Goal: Information Seeking & Learning: Learn about a topic

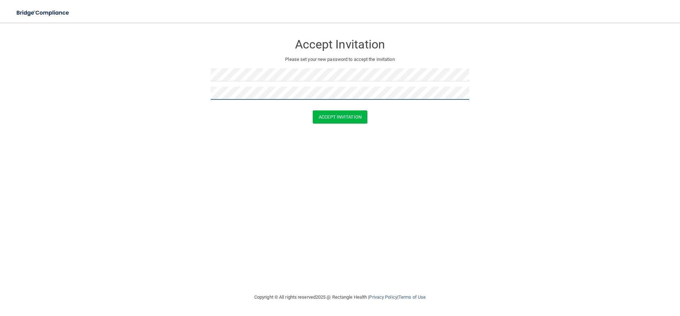
click at [313, 111] on button "Accept Invitation" at bounding box center [340, 117] width 55 height 13
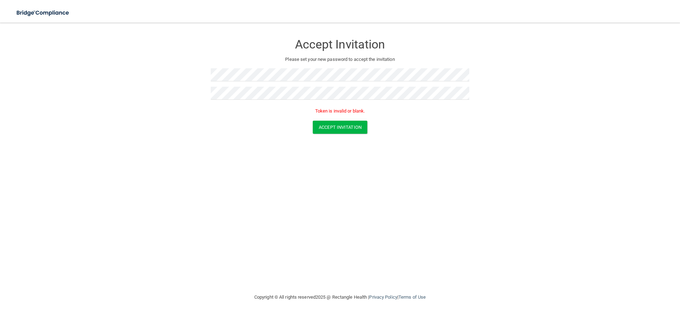
click at [86, 87] on form "Accept Invitation Please set your new password to accept the invitation Token i…" at bounding box center [340, 86] width 652 height 113
click at [327, 129] on button "Accept Invitation" at bounding box center [340, 127] width 55 height 13
click at [192, 87] on form "Accept Invitation Please set your new password to accept the invitation Token i…" at bounding box center [340, 86] width 652 height 113
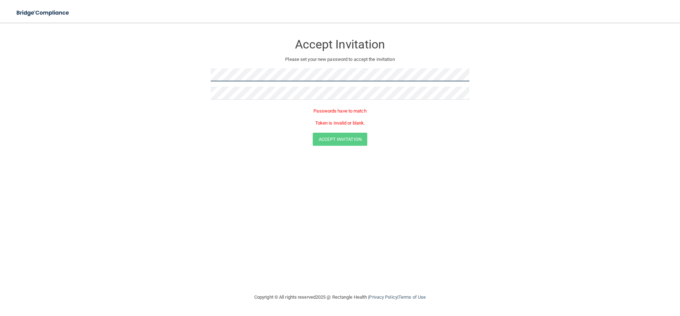
click at [185, 71] on form "Accept Invitation Please set your new password to accept the invitation Passwor…" at bounding box center [340, 92] width 652 height 125
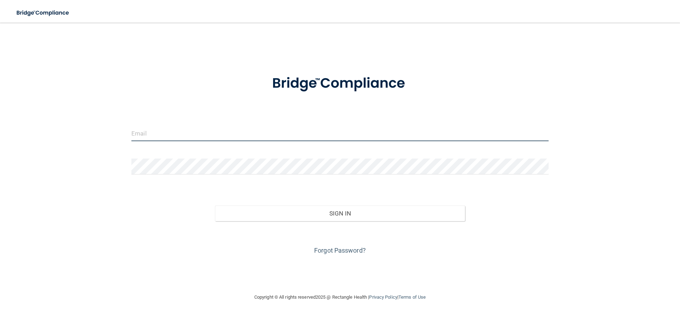
click at [188, 129] on input "email" at bounding box center [339, 133] width 417 height 16
type input "[EMAIL_ADDRESS][DOMAIN_NAME]"
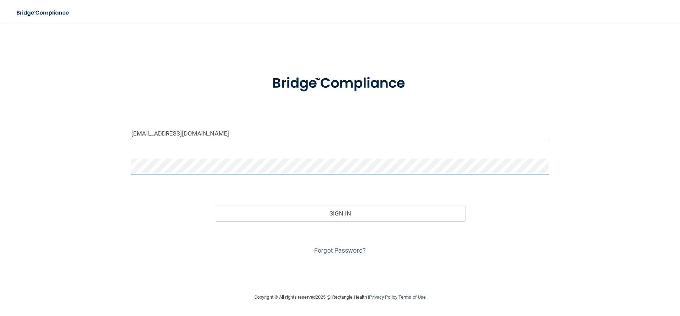
click at [215, 206] on button "Sign In" at bounding box center [340, 214] width 250 height 16
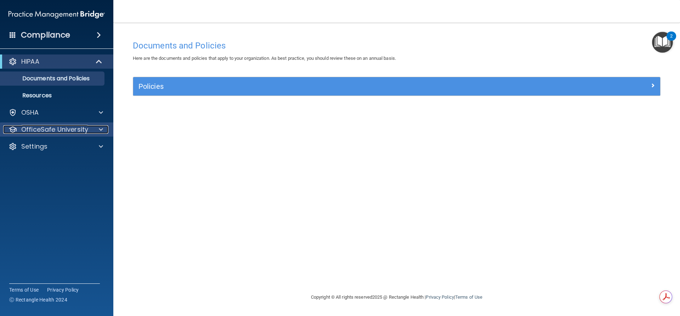
click at [97, 128] on div at bounding box center [100, 129] width 18 height 9
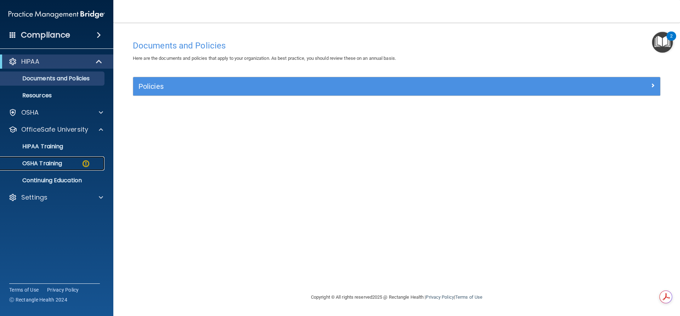
click at [51, 159] on link "OSHA Training" at bounding box center [49, 164] width 112 height 14
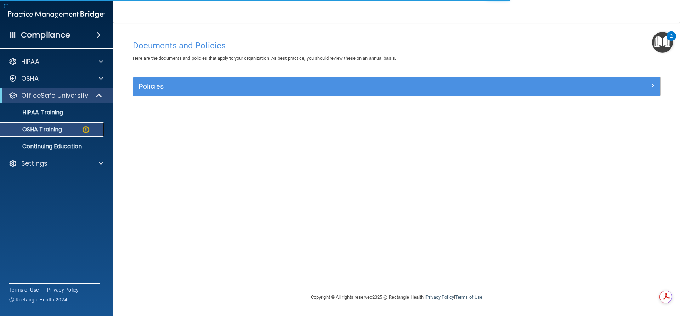
click at [54, 131] on p "OSHA Training" at bounding box center [33, 129] width 57 height 7
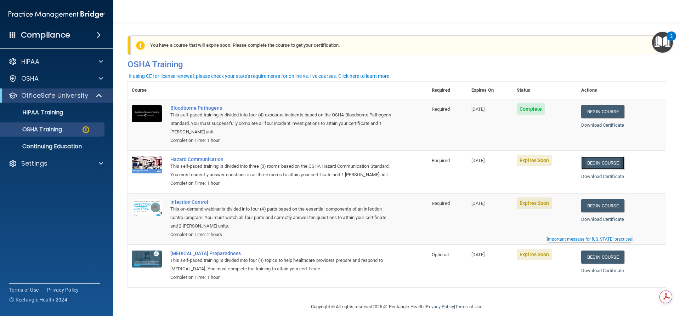
click at [600, 163] on link "Begin Course" at bounding box center [602, 163] width 43 height 13
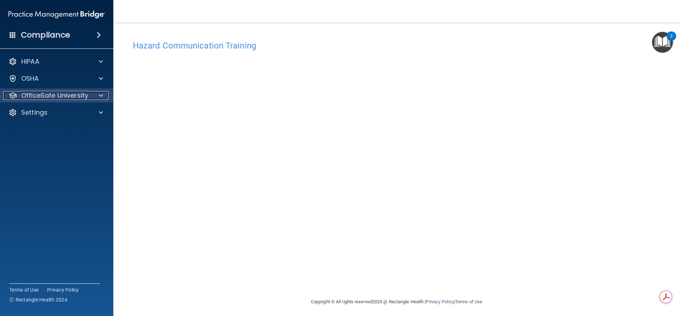
click at [95, 95] on div at bounding box center [100, 95] width 18 height 9
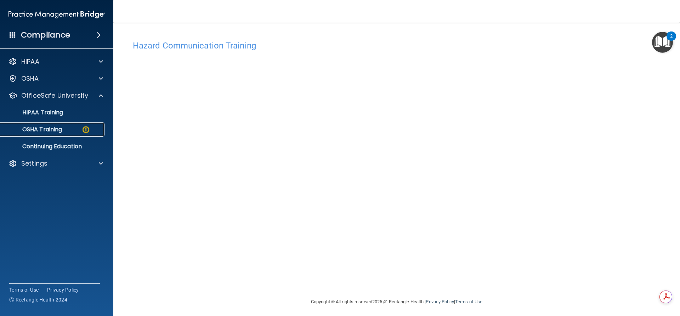
click at [62, 129] on p "OSHA Training" at bounding box center [33, 129] width 57 height 7
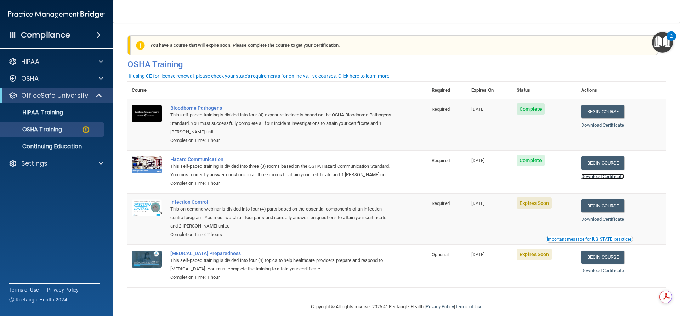
click at [599, 177] on link "Download Certificate" at bounding box center [602, 176] width 43 height 5
click at [595, 162] on link "Begin Course" at bounding box center [602, 163] width 43 height 13
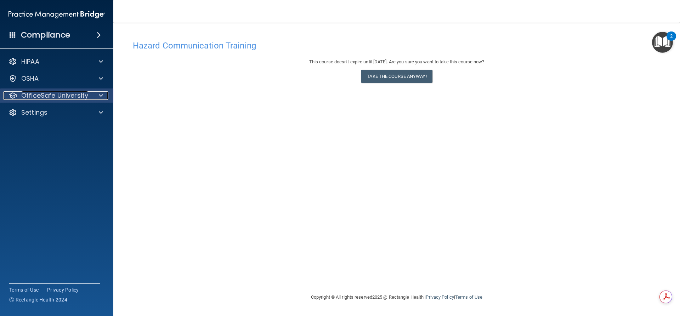
click at [55, 92] on p "OfficeSafe University" at bounding box center [54, 95] width 67 height 9
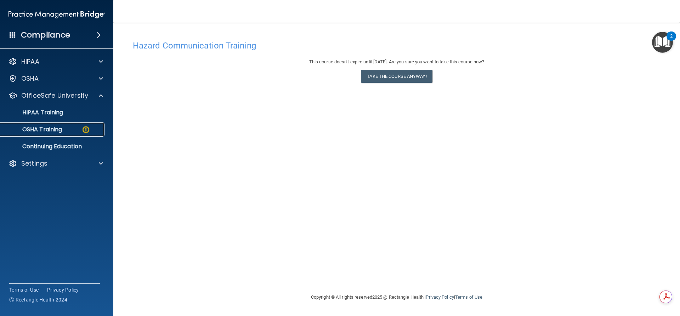
click at [68, 129] on div "OSHA Training" at bounding box center [53, 129] width 97 height 7
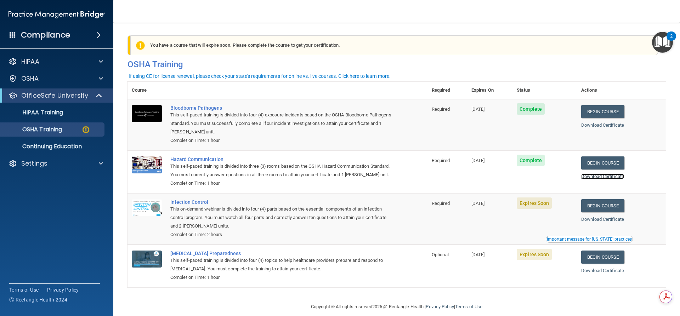
click at [613, 179] on link "Download Certificate" at bounding box center [602, 176] width 43 height 5
click at [604, 213] on link "Begin Course" at bounding box center [602, 205] width 43 height 13
